Goal: Task Accomplishment & Management: Manage account settings

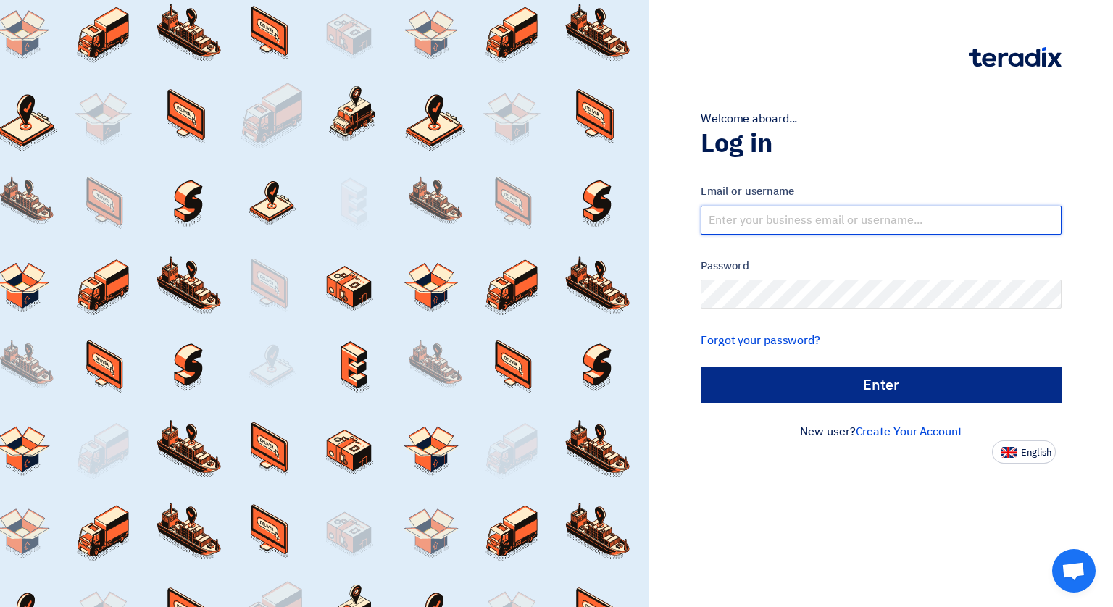
type input "[EMAIL_ADDRESS][DOMAIN_NAME]"
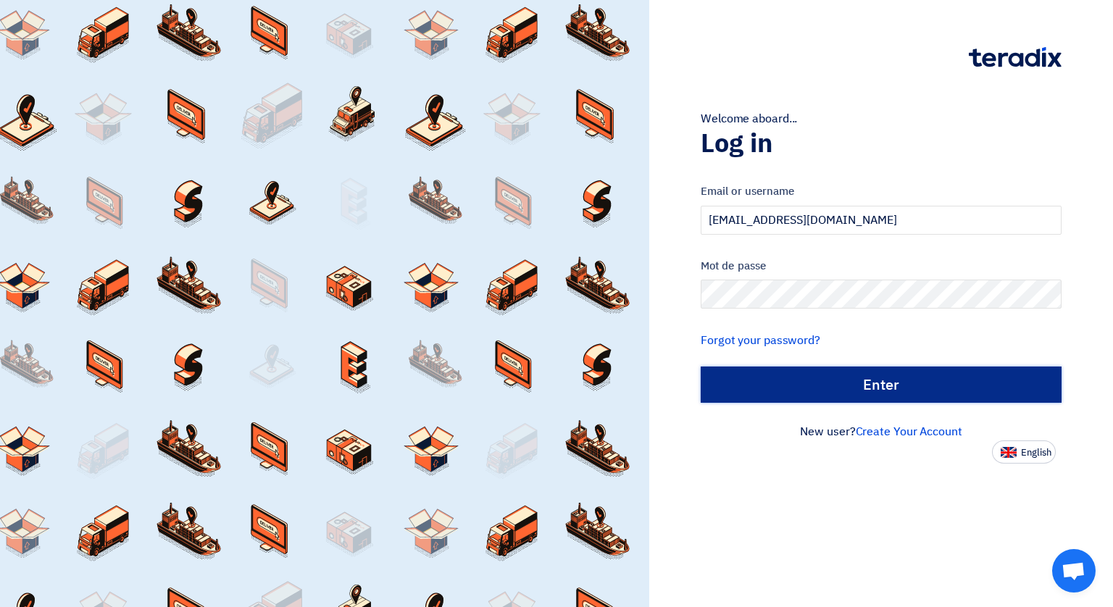
click at [891, 392] on input "الدخول" at bounding box center [881, 385] width 361 height 36
type input "Sign in"
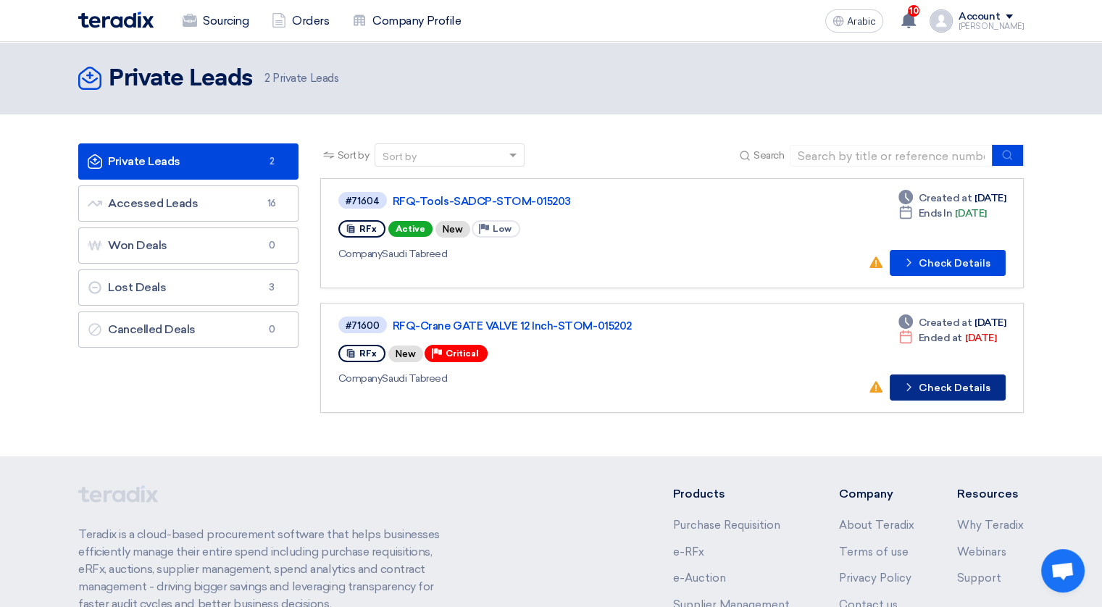
click at [930, 383] on font "Check Details" at bounding box center [955, 388] width 72 height 10
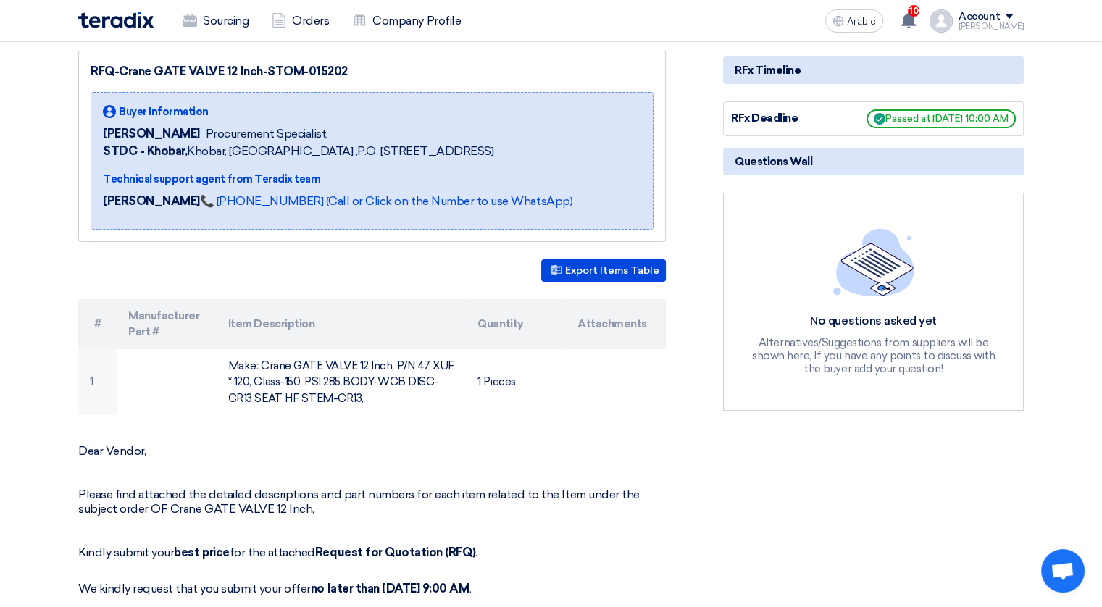
scroll to position [189, 0]
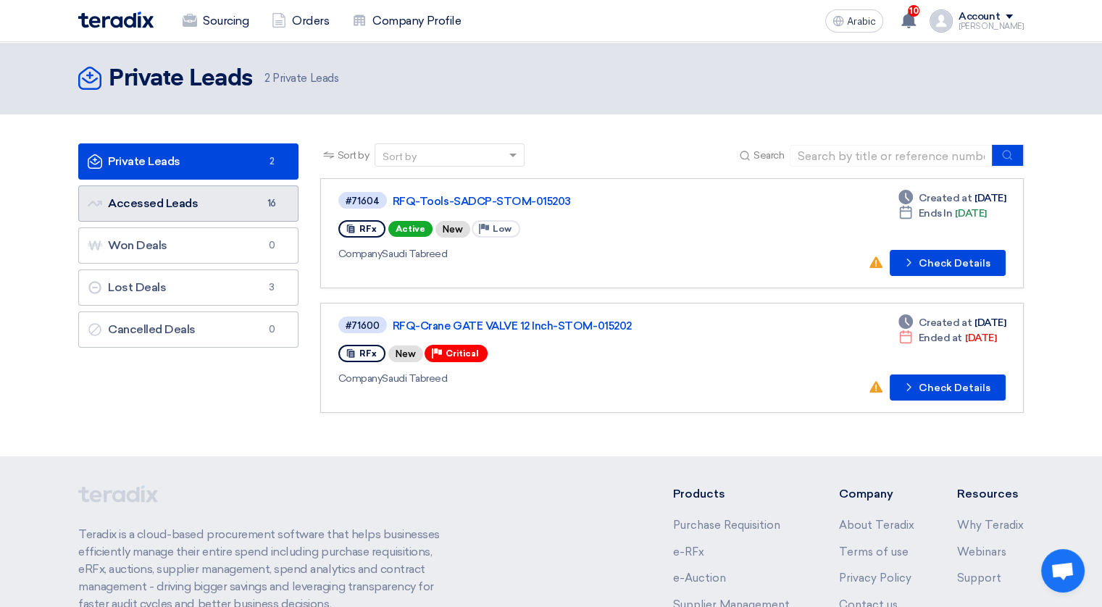
click at [167, 203] on font "Accessed Leads Accessed Leads" at bounding box center [143, 203] width 110 height 14
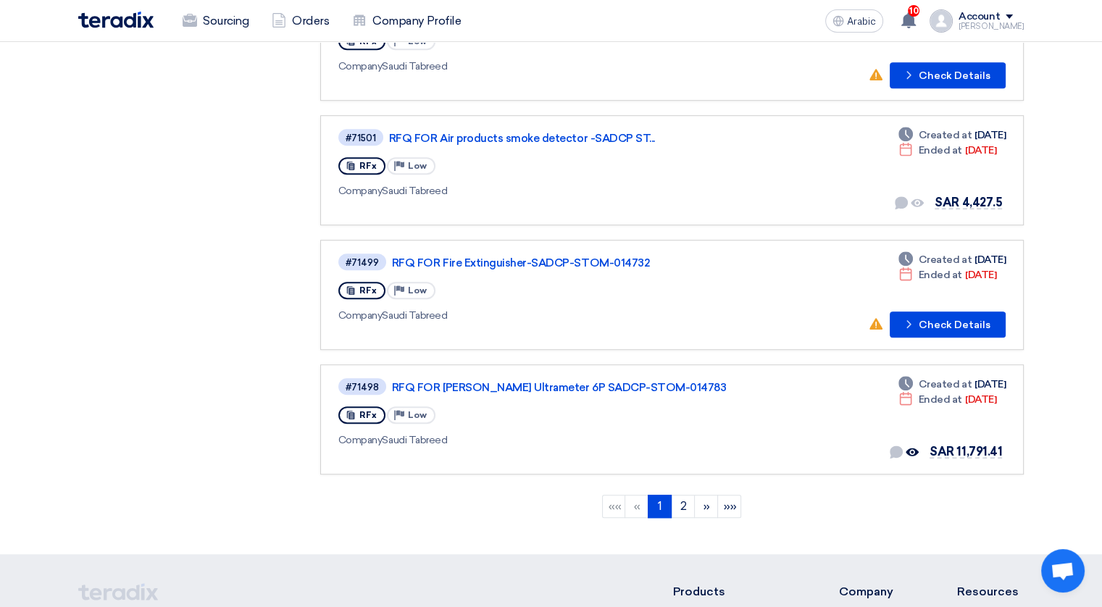
scroll to position [956, 0]
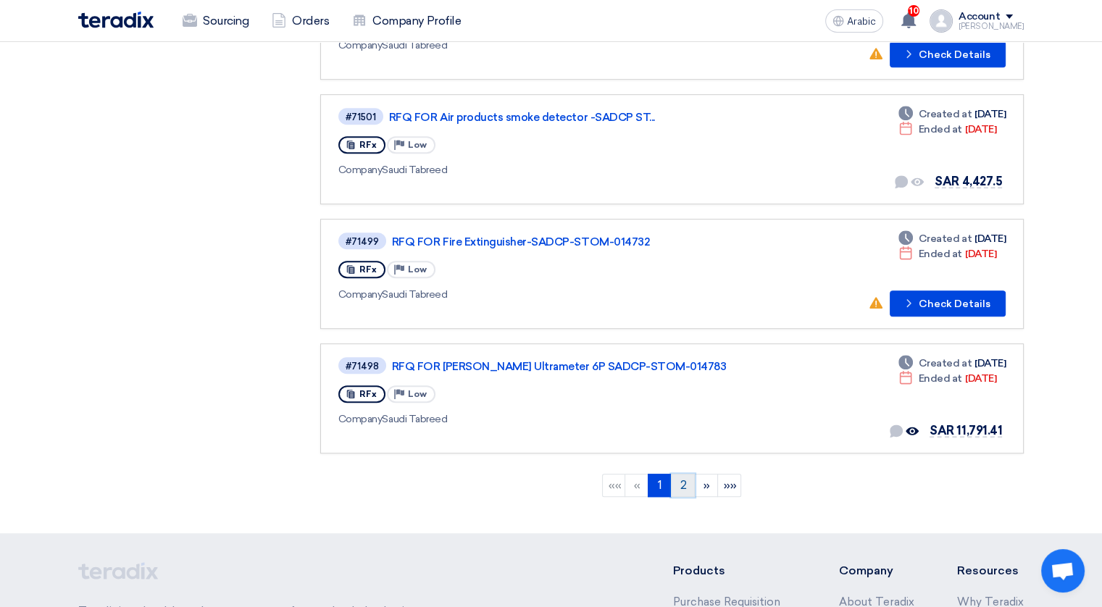
click at [678, 474] on link "2" at bounding box center [683, 485] width 24 height 23
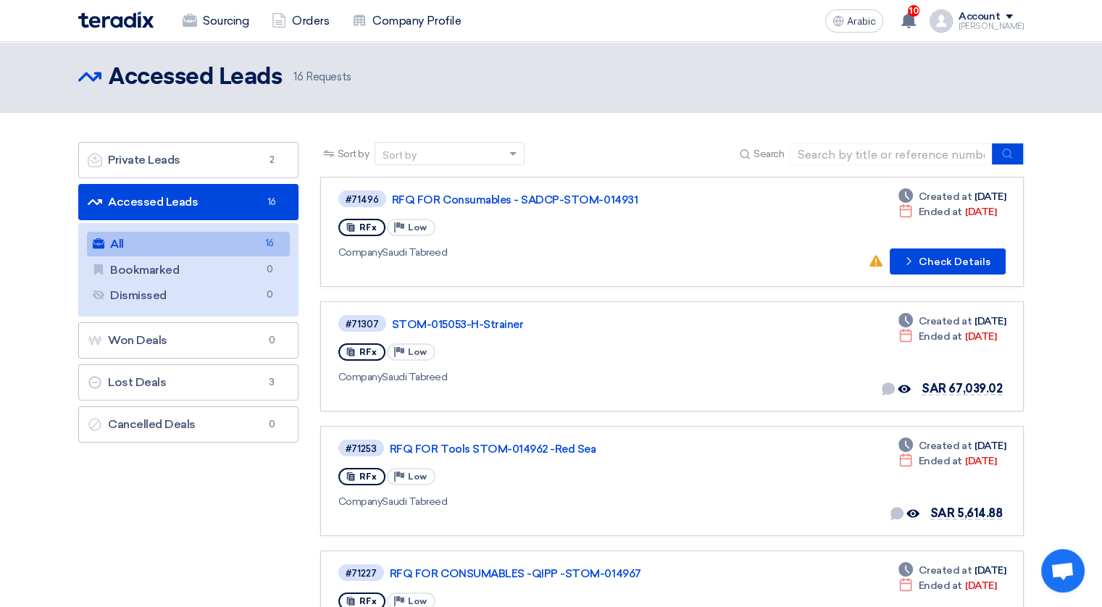
scroll to position [0, 0]
